Goal: Task Accomplishment & Management: Manage account settings

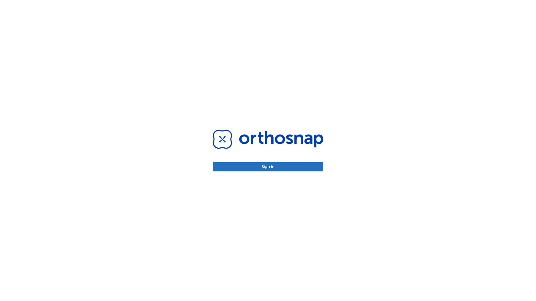
click at [268, 167] on button "Sign in" at bounding box center [268, 166] width 110 height 9
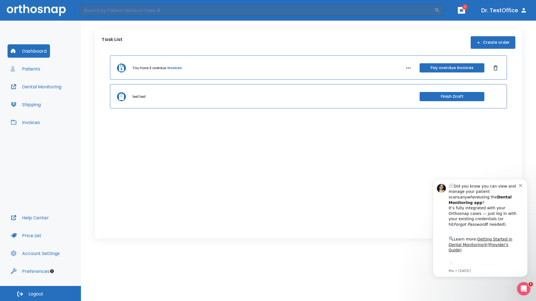
click at [40, 294] on span "Logout" at bounding box center [35, 294] width 15 height 6
